Goal: Check status: Check status

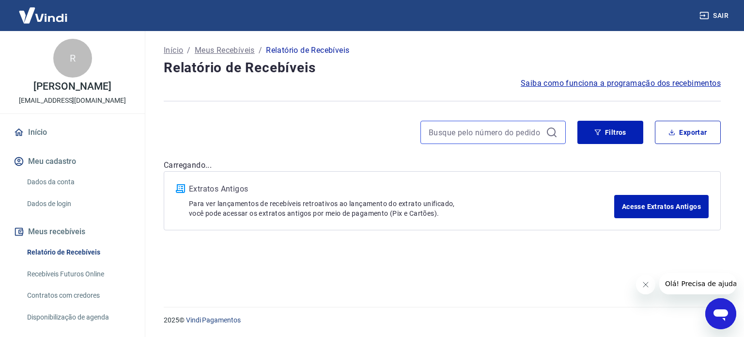
click at [447, 130] on input at bounding box center [485, 132] width 113 height 15
paste input "55169243"
type input "55169243"
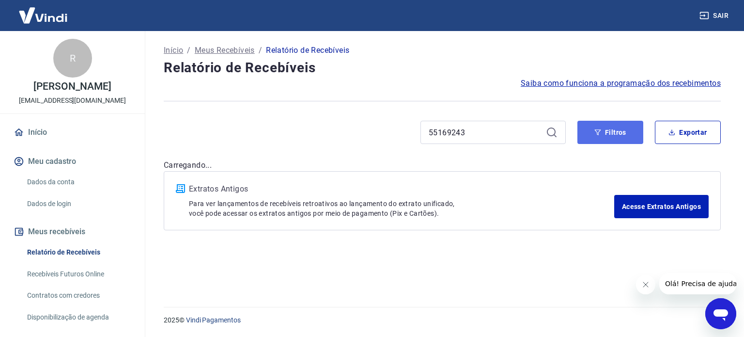
click at [603, 139] on button "Filtros" at bounding box center [610, 132] width 66 height 23
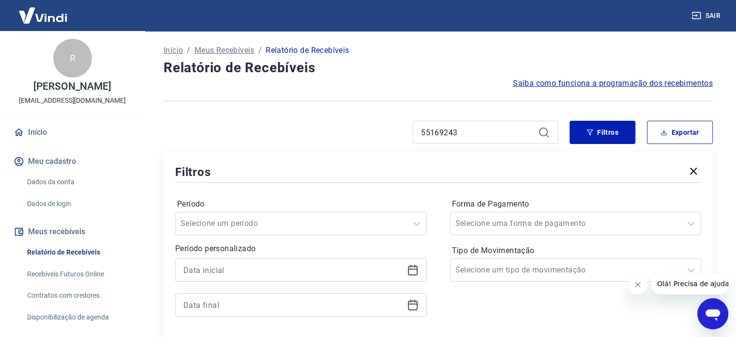
click at [412, 267] on icon at bounding box center [413, 270] width 12 height 12
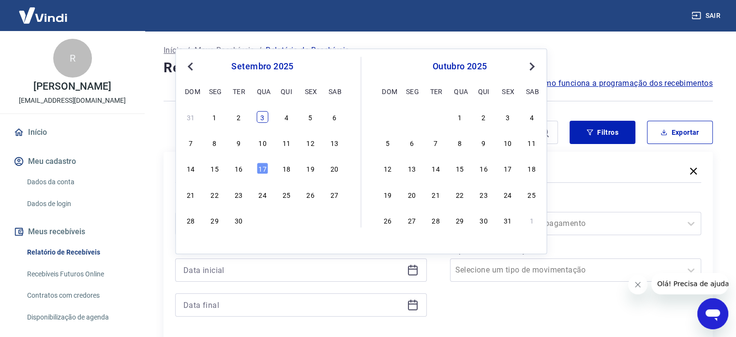
click at [259, 116] on div "3" at bounding box center [263, 117] width 12 height 12
type input "[DATE]"
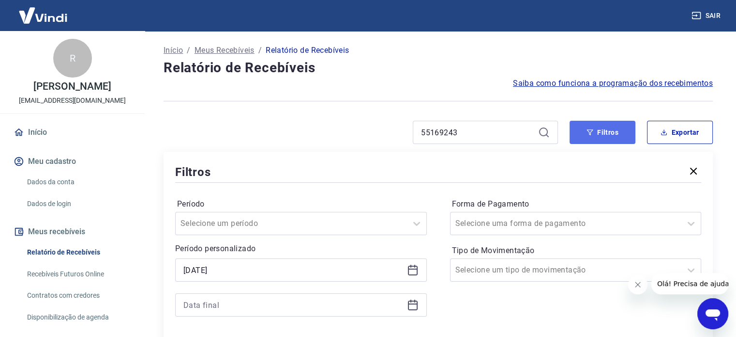
click at [603, 131] on button "Filtros" at bounding box center [603, 132] width 66 height 23
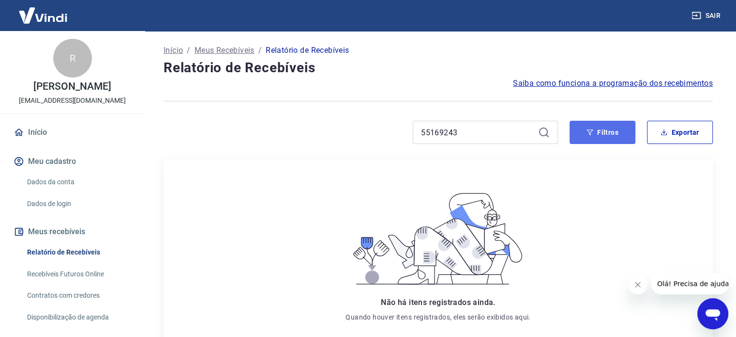
click at [608, 137] on button "Filtros" at bounding box center [603, 132] width 66 height 23
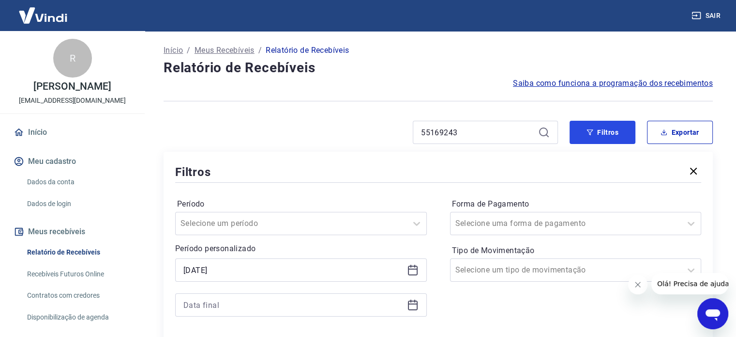
scroll to position [97, 0]
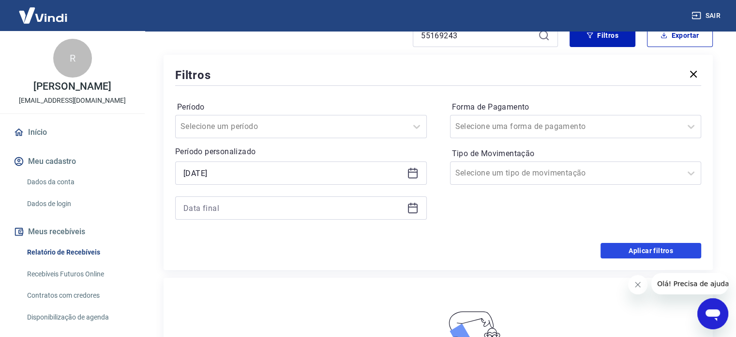
drag, startPoint x: 616, startPoint y: 251, endPoint x: 550, endPoint y: 252, distance: 65.9
click at [616, 251] on button "Aplicar filtros" at bounding box center [651, 250] width 101 height 15
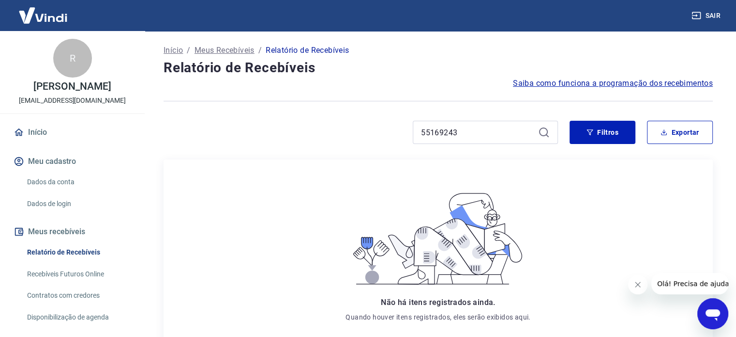
click at [541, 134] on icon at bounding box center [544, 132] width 12 height 12
click at [460, 132] on input "55169243" at bounding box center [477, 132] width 113 height 15
click at [427, 137] on input "55169243" at bounding box center [477, 132] width 113 height 15
click at [426, 137] on input "55169243" at bounding box center [477, 132] width 113 height 15
paste input "725822930"
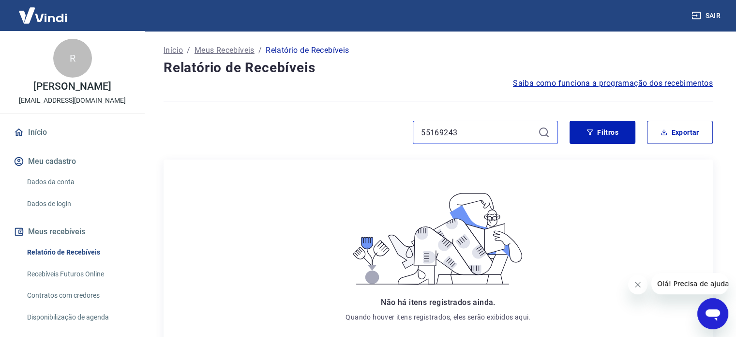
type input "725822930"
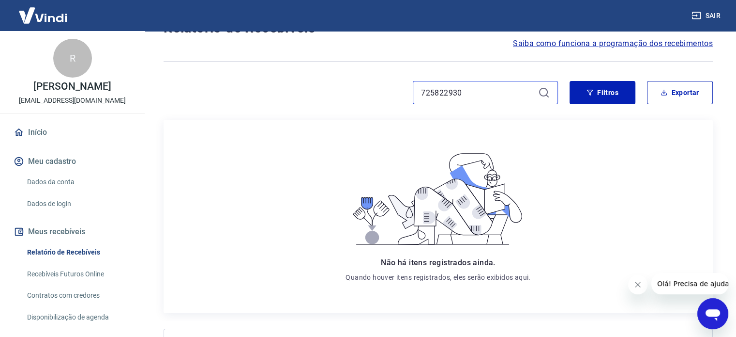
scroll to position [144, 0]
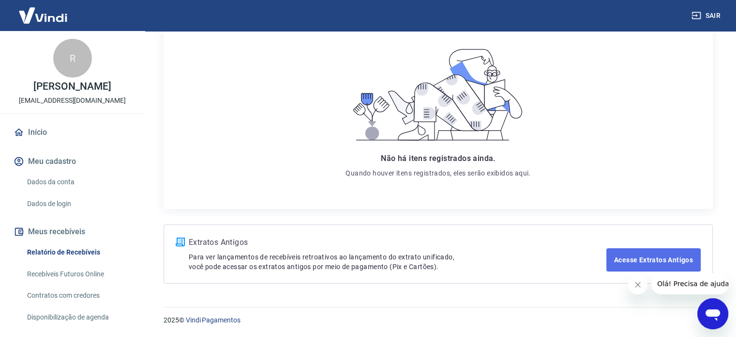
click at [620, 266] on link "Acesse Extratos Antigos" at bounding box center [654, 259] width 94 height 23
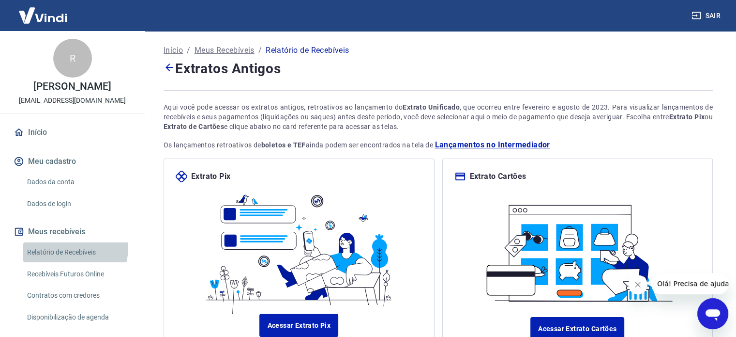
click at [70, 247] on link "Relatório de Recebíveis" at bounding box center [78, 252] width 110 height 20
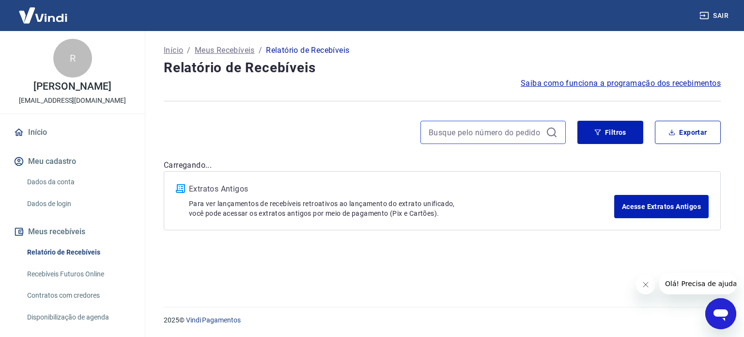
click at [445, 130] on input at bounding box center [485, 132] width 113 height 15
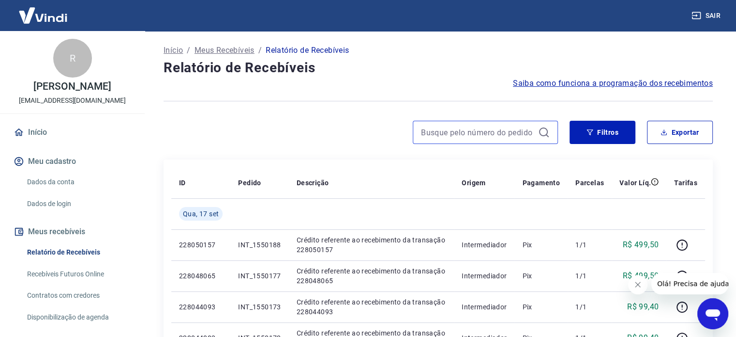
paste input "55169243"
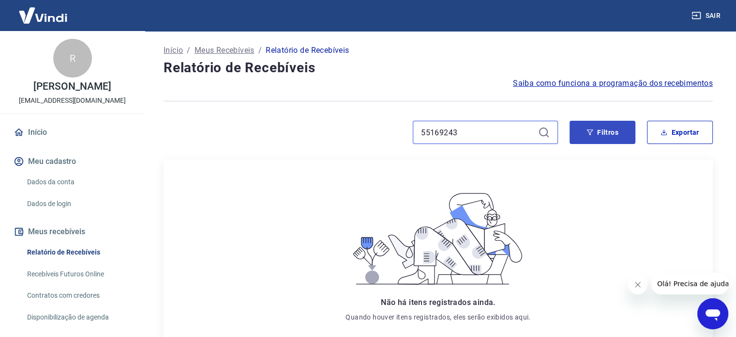
type input "55169243"
click at [607, 134] on button "Filtros" at bounding box center [603, 132] width 66 height 23
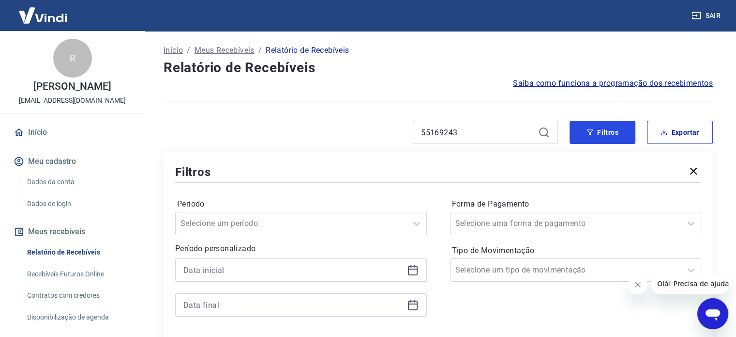
scroll to position [48, 0]
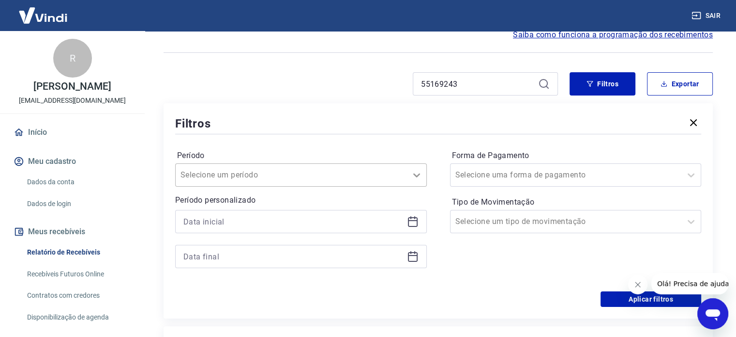
click at [421, 176] on icon at bounding box center [417, 175] width 12 height 12
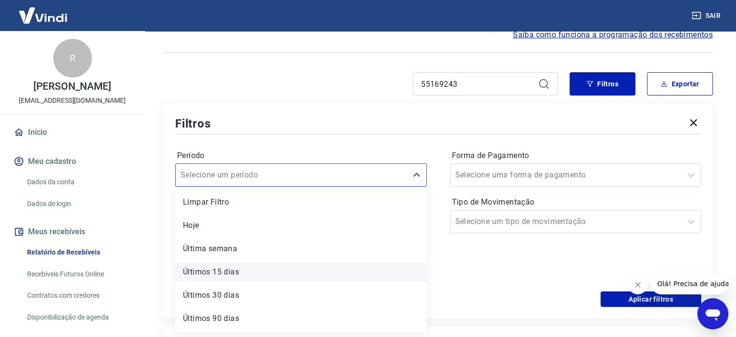
click at [223, 273] on div "Últimos 15 dias" at bounding box center [301, 271] width 252 height 19
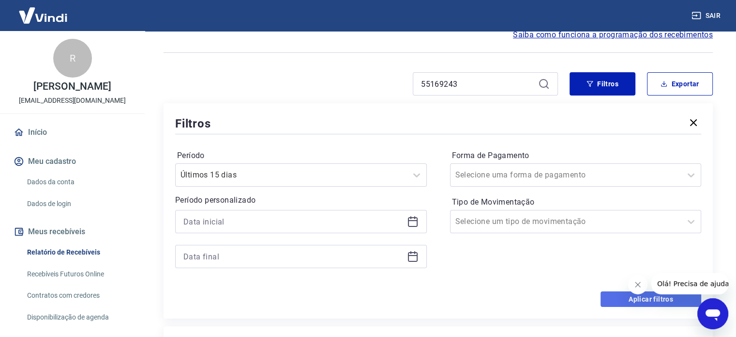
click at [606, 297] on button "Aplicar filtros" at bounding box center [651, 298] width 101 height 15
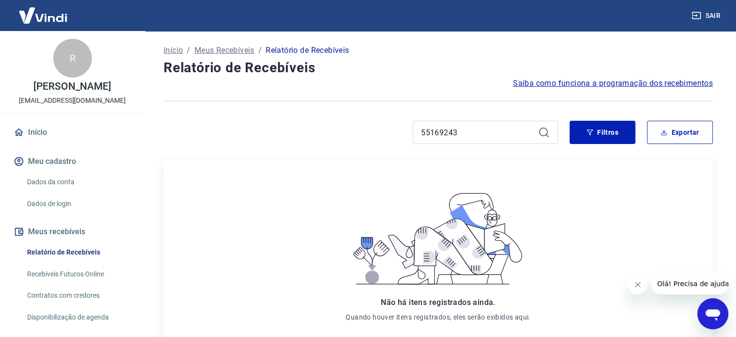
click at [323, 52] on p "Relatório de Recebíveis" at bounding box center [307, 51] width 83 height 12
